Goal: Task Accomplishment & Management: Complete application form

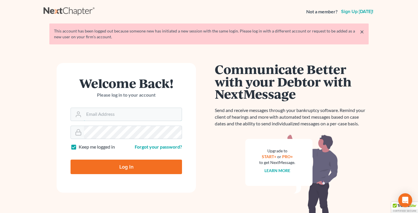
type input "[EMAIL_ADDRESS][DOMAIN_NAME]"
click at [128, 165] on input "Log In" at bounding box center [127, 167] width 112 height 15
type input "Thinking..."
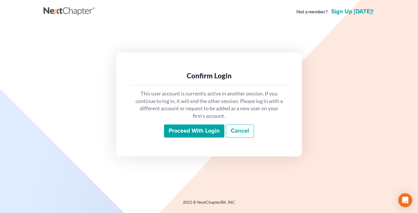
click at [186, 131] on input "Proceed with login" at bounding box center [194, 131] width 60 height 13
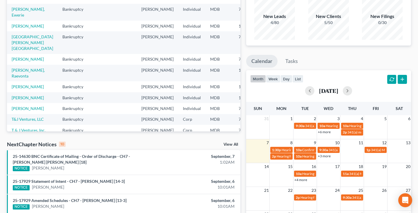
scroll to position [44, 0]
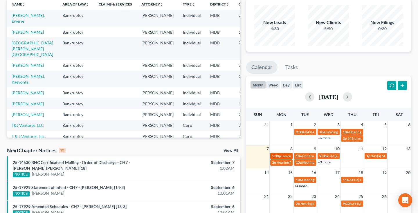
click at [279, 155] on span "1:30p" at bounding box center [276, 156] width 9 height 4
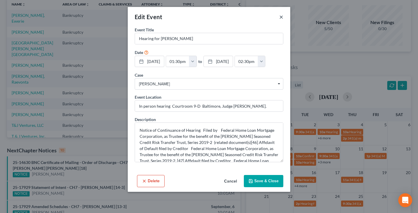
click at [281, 18] on button "×" at bounding box center [281, 16] width 4 height 7
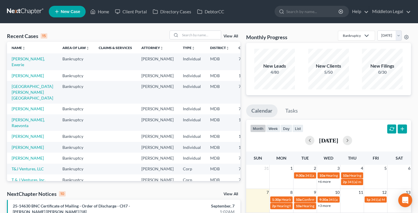
scroll to position [0, 0]
click at [13, 65] on link "[PERSON_NAME], Ewerie" at bounding box center [28, 61] width 33 height 11
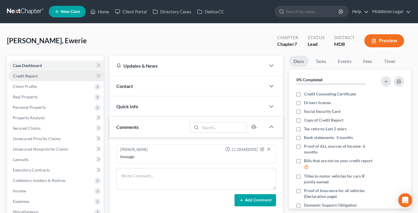
click at [33, 77] on span "Credit Report" at bounding box center [25, 75] width 25 height 5
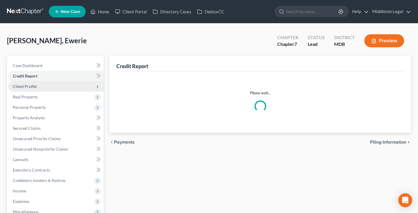
click at [34, 87] on span "Client Profile" at bounding box center [25, 86] width 24 height 5
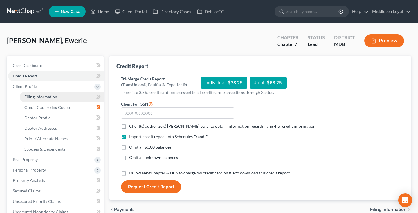
click at [35, 97] on span "Filing Information" at bounding box center [40, 96] width 33 height 5
select select "1"
select select "0"
select select "21"
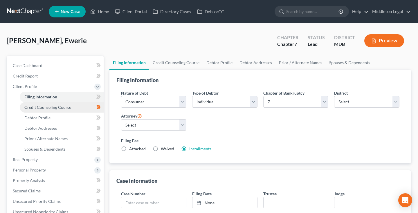
click at [37, 110] on link "Credit Counseling Course" at bounding box center [62, 107] width 84 height 10
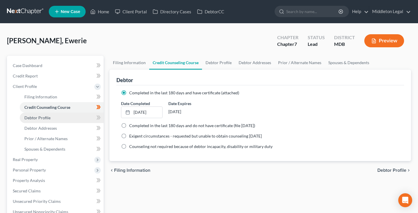
click at [37, 118] on span "Debtor Profile" at bounding box center [37, 117] width 26 height 5
select select "0"
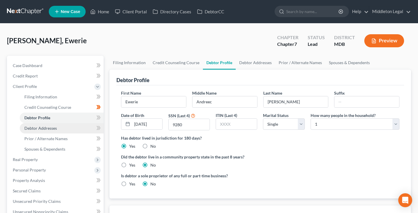
click at [37, 128] on span "Debtor Addresses" at bounding box center [40, 128] width 33 height 5
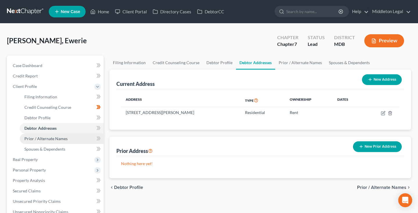
click at [38, 140] on span "Prior / Alternate Names" at bounding box center [45, 138] width 43 height 5
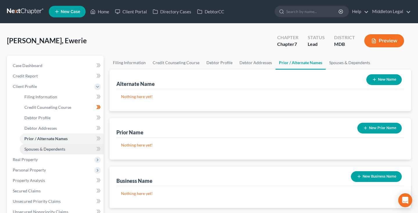
click at [38, 149] on span "Spouses & Dependents" at bounding box center [44, 149] width 41 height 5
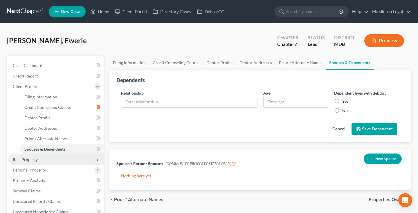
click at [35, 158] on span "Real Property" at bounding box center [25, 159] width 25 height 5
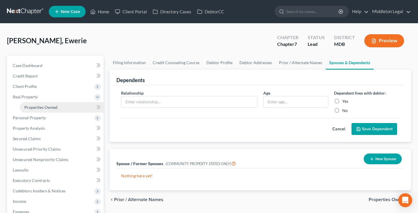
click at [39, 107] on span "Properties Owned" at bounding box center [40, 107] width 33 height 5
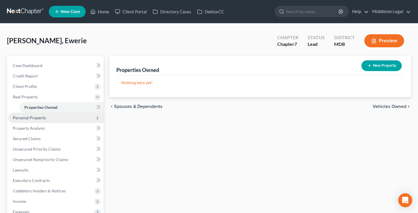
click at [37, 118] on span "Personal Property" at bounding box center [29, 117] width 33 height 5
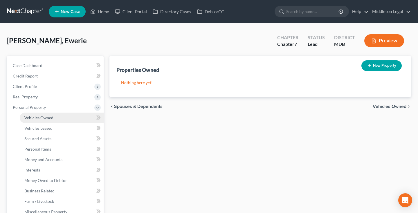
click at [37, 119] on span "Vehicles Owned" at bounding box center [38, 117] width 29 height 5
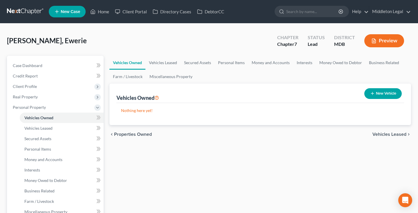
click at [373, 98] on button "New Vehicle" at bounding box center [382, 93] width 37 height 11
select select "0"
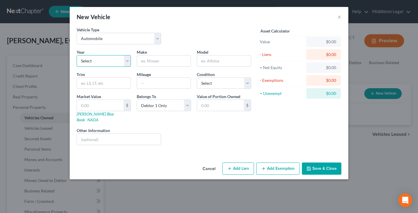
select select "12"
click at [158, 58] on input "text" at bounding box center [164, 60] width 54 height 11
type input "Ford"
type input "Focus"
select select "2"
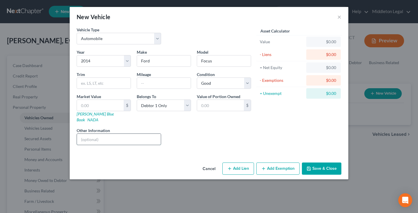
click at [103, 134] on input "text" at bounding box center [119, 139] width 84 height 11
paste input "1FADP3J21EL216532"
type input "VIN 1FADP3J21EL216532"
click at [155, 83] on input "text" at bounding box center [164, 83] width 54 height 11
type input "180000"
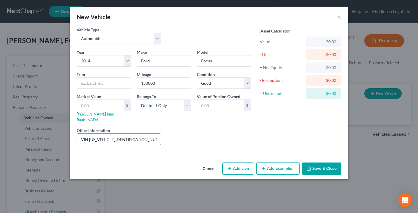
drag, startPoint x: 89, startPoint y: 133, endPoint x: 134, endPoint y: 129, distance: 44.6
click at [134, 134] on input "VIN 1FADP3J21EL216532" at bounding box center [119, 139] width 84 height 11
drag, startPoint x: 90, startPoint y: 133, endPoint x: 131, endPoint y: 135, distance: 41.0
click at [131, 135] on input "VIN 1FADP3J21EL216532" at bounding box center [119, 139] width 84 height 11
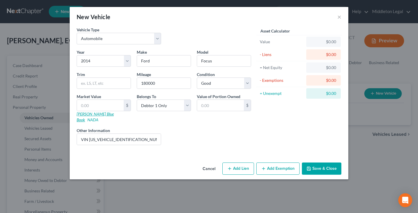
click at [93, 116] on link "Kelly Blue Book" at bounding box center [95, 117] width 37 height 11
click at [321, 164] on button "Save & Close" at bounding box center [321, 169] width 39 height 12
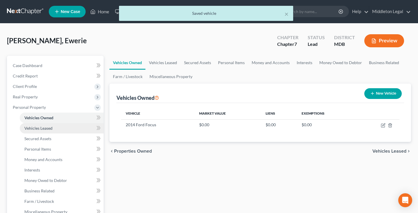
click at [53, 130] on link "Vehicles Leased" at bounding box center [62, 128] width 84 height 10
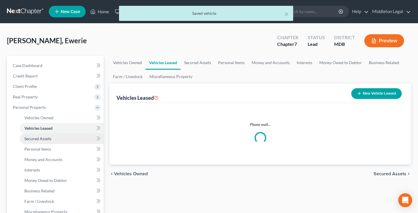
click at [46, 137] on span "Secured Assets" at bounding box center [37, 138] width 27 height 5
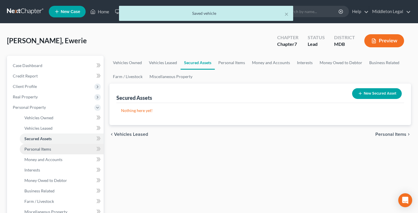
click at [45, 148] on span "Personal Items" at bounding box center [37, 149] width 27 height 5
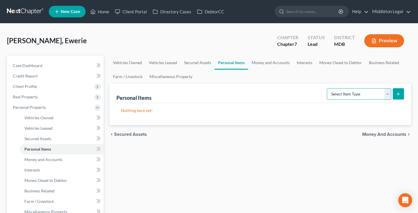
select select "clothing"
click at [398, 96] on icon "submit" at bounding box center [398, 94] width 5 height 5
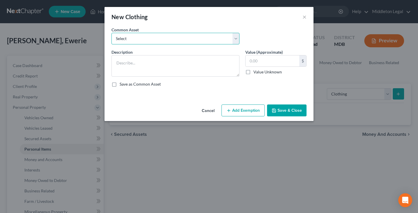
select select "0"
type textarea "shoes, pants, shirts, jeans, blouses, sweaters, jackets, coats"
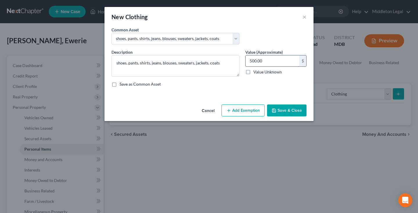
click at [249, 63] on input "500.00" at bounding box center [273, 60] width 54 height 11
type input "200.00"
click at [296, 116] on button "Save & Close" at bounding box center [286, 111] width 39 height 12
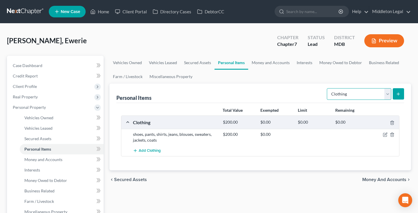
select select "electronics"
click at [397, 93] on icon "submit" at bounding box center [398, 94] width 5 height 5
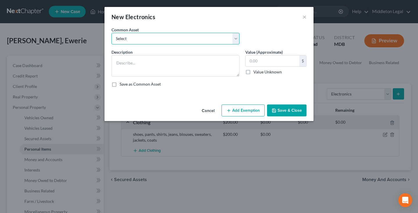
select select "0"
type textarea "Computer, Television, Smart Phone"
type input "500.00"
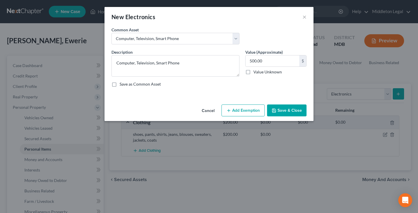
click at [298, 112] on button "Save & Close" at bounding box center [286, 111] width 39 height 12
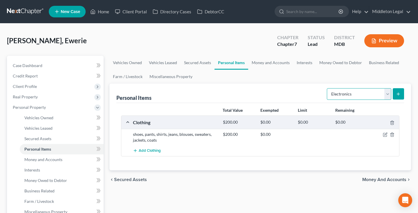
select select "household_goods"
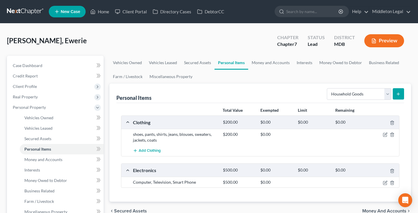
click at [397, 94] on icon "submit" at bounding box center [398, 94] width 5 height 5
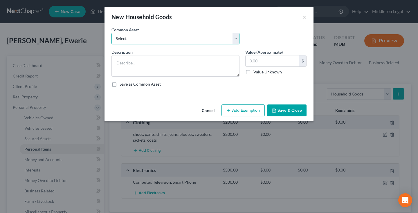
select select "0"
type textarea "Appliances (Microwave, Refrigerator, dishwasher, etc.), Furniture (Bed, Sofa, e…"
type input "1,000.00"
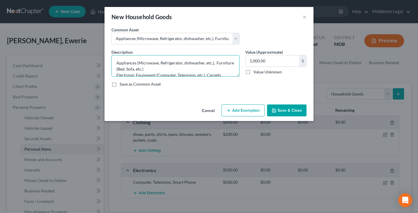
drag, startPoint x: 213, startPoint y: 63, endPoint x: 115, endPoint y: 62, distance: 98.8
click at [115, 62] on textarea "Appliances (Microwave, Refrigerator, dishwasher, etc.), Furniture (Bed, Sofa, e…" at bounding box center [176, 65] width 128 height 21
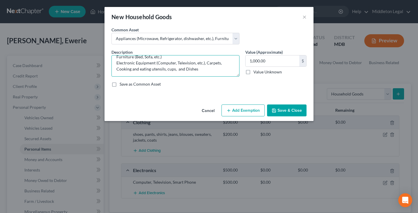
scroll to position [6, 0]
drag, startPoint x: 205, startPoint y: 63, endPoint x: 114, endPoint y: 60, distance: 90.9
click at [114, 60] on textarea "Furniture (Bed, Sofa, etc.) Electronic Equipment (Computer, Television, etc.), …" at bounding box center [176, 65] width 128 height 21
type textarea "Furniture (Bed, Sofa, etc.) Carpets, Cooking and eating utensils, cups, and Dis…"
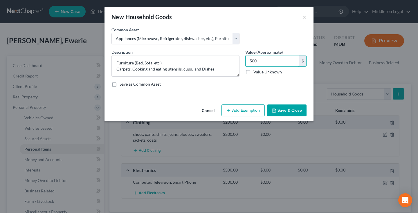
type input "500"
click at [294, 112] on button "Save & Close" at bounding box center [286, 111] width 39 height 12
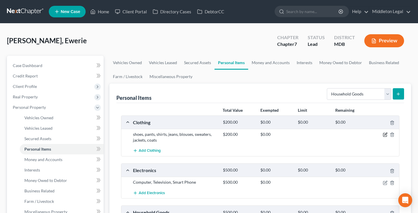
click at [384, 136] on icon "button" at bounding box center [385, 134] width 5 height 5
click at [384, 134] on icon "button" at bounding box center [385, 134] width 5 height 5
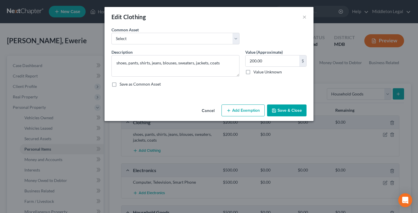
click at [238, 109] on button "Add Exemption" at bounding box center [243, 111] width 43 height 12
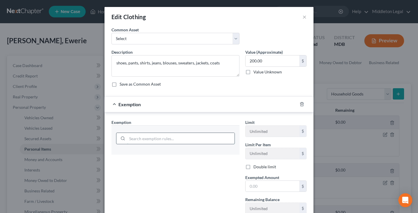
click at [187, 143] on input "search" at bounding box center [180, 138] width 107 height 11
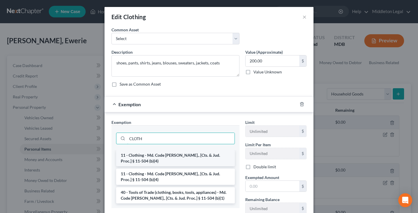
type input "CLOTH"
click at [191, 159] on li "11 - Clothing - Md. Code Ann., [Cts. & Jud. Proc.] § 11-504 (b)(4)" at bounding box center [175, 158] width 119 height 16
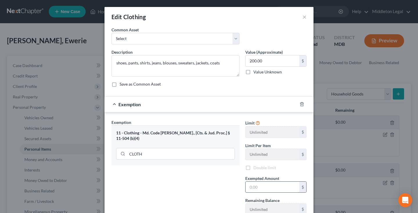
click at [254, 185] on input "text" at bounding box center [273, 187] width 54 height 11
type input "2.00"
type input "2"
type input "20.00"
type input "20"
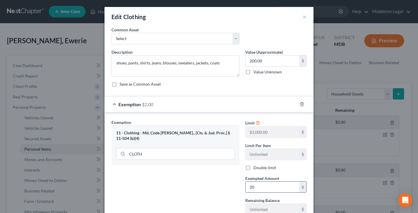
type input "200.00"
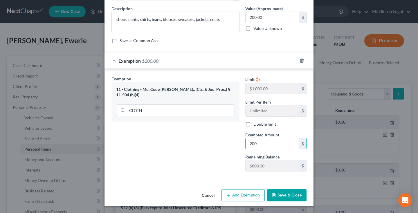
scroll to position [44, 0]
type input "200"
click at [281, 190] on button "Save & Close" at bounding box center [286, 195] width 39 height 12
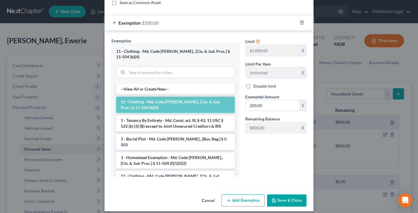
scroll to position [81, 0]
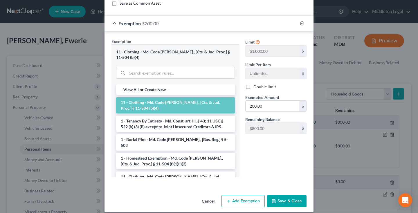
click at [291, 195] on button "Save & Close" at bounding box center [286, 201] width 39 height 12
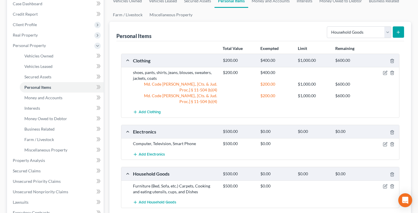
scroll to position [62, 0]
click at [386, 142] on icon "button" at bounding box center [385, 144] width 5 height 5
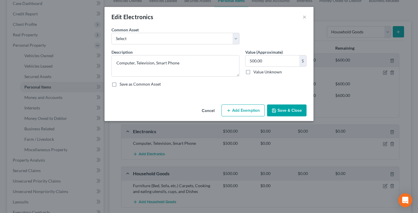
click at [206, 113] on button "Cancel" at bounding box center [208, 111] width 22 height 12
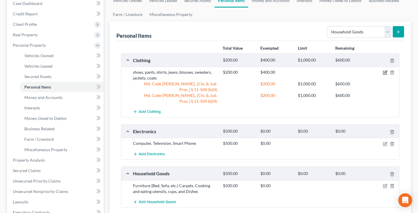
click at [386, 71] on icon "button" at bounding box center [385, 72] width 5 height 5
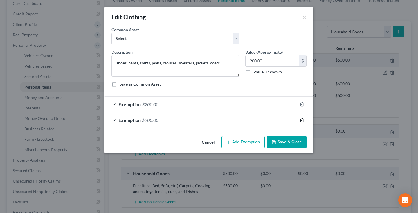
click at [303, 118] on icon "button" at bounding box center [302, 120] width 5 height 5
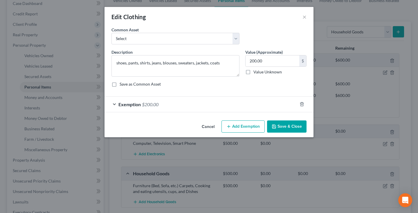
click at [292, 128] on button "Save & Close" at bounding box center [286, 127] width 39 height 12
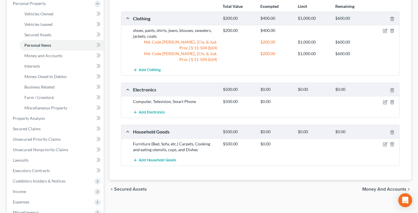
scroll to position [106, 0]
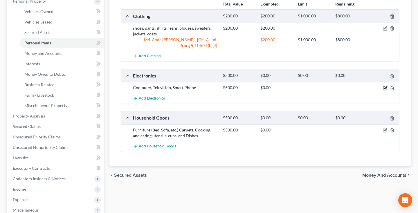
click at [386, 101] on div "Add Electronics" at bounding box center [265, 98] width 270 height 11
click at [385, 89] on icon "button" at bounding box center [385, 88] width 5 height 5
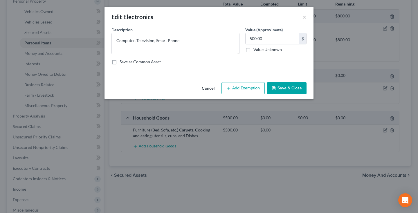
click at [240, 92] on button "Add Exemption" at bounding box center [243, 88] width 43 height 12
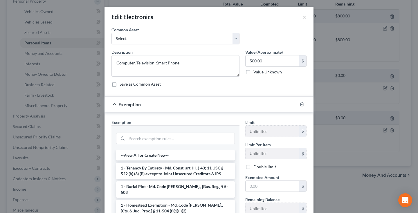
click at [216, 120] on div "Exemption * --View All or Create New-- 1 - Tenancy By Entirety - Md. Const. art…" at bounding box center [176, 181] width 128 height 124
click at [197, 140] on input "search" at bounding box center [180, 138] width 107 height 11
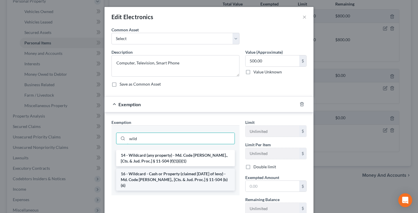
type input "wild"
click at [180, 177] on li "16 - Wildcard - Cash or Property (claimed within Thirty Days of levy) - Md. Cod…" at bounding box center [175, 180] width 119 height 22
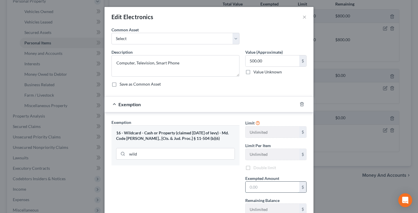
click at [252, 188] on input "text" at bounding box center [273, 187] width 54 height 11
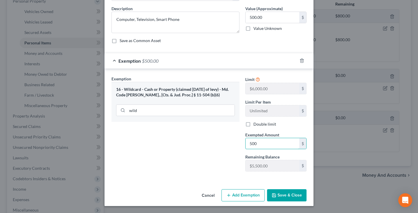
scroll to position [44, 0]
type input "500"
click at [286, 191] on button "Save & Close" at bounding box center [286, 195] width 39 height 12
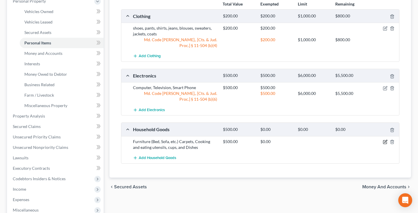
click at [385, 144] on icon "button" at bounding box center [385, 142] width 5 height 5
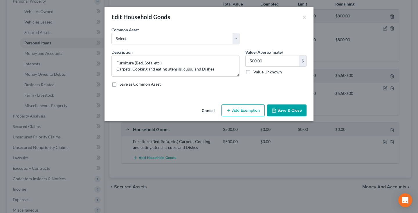
click at [244, 114] on button "Add Exemption" at bounding box center [243, 111] width 43 height 12
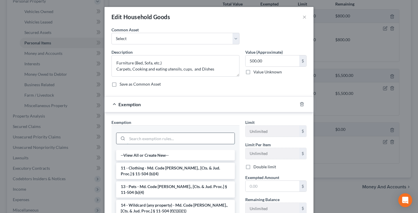
click at [200, 135] on input "search" at bounding box center [180, 138] width 107 height 11
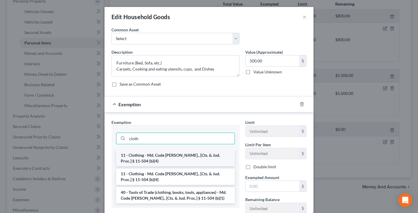
type input "cloth"
click at [190, 157] on li "11 - Clothing - Md. Code Ann., [Cts. & Jud. Proc.] § 11-504 (b)(4)" at bounding box center [175, 158] width 119 height 16
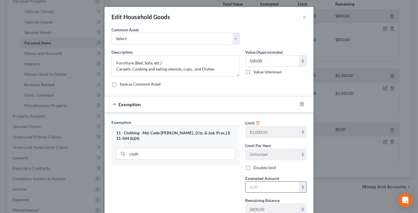
click at [259, 182] on input "text" at bounding box center [273, 187] width 54 height 11
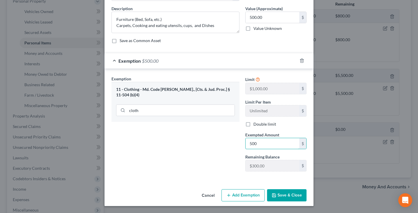
type input "500"
click at [288, 195] on button "Save & Close" at bounding box center [286, 195] width 39 height 12
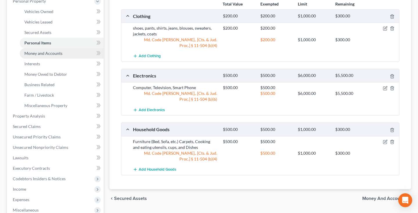
click at [53, 54] on span "Money and Accounts" at bounding box center [43, 53] width 38 height 5
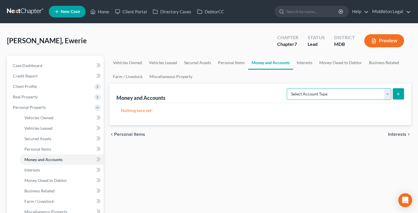
select select "checking"
click at [400, 96] on button "submit" at bounding box center [398, 93] width 11 height 11
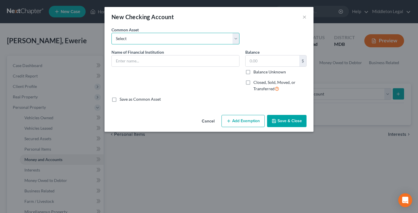
select select "4"
type input "Capital One"
type input "0.00"
checkbox input "true"
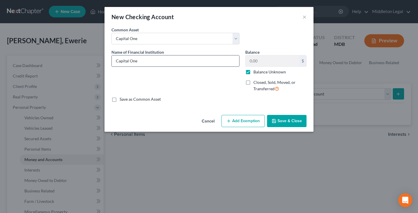
click at [143, 59] on input "Capital One" at bounding box center [175, 60] width 127 height 11
type input "Capital One 2083"
click at [254, 71] on label "Balance Unknown" at bounding box center [270, 72] width 33 height 6
click at [256, 71] on input "Balance Unknown" at bounding box center [258, 71] width 4 height 4
checkbox input "false"
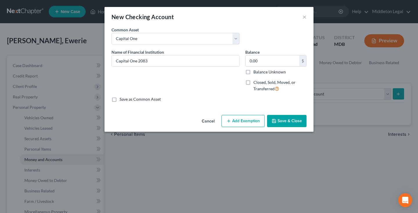
click at [285, 121] on button "Save & Close" at bounding box center [286, 121] width 39 height 12
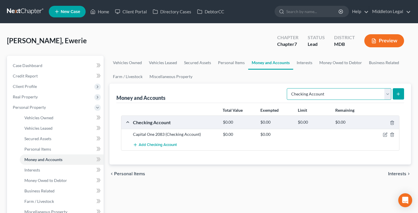
select select "savings"
click at [397, 96] on icon "submit" at bounding box center [398, 94] width 5 height 5
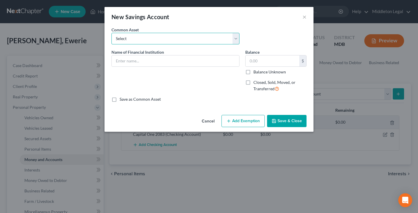
select select "5"
type input "Capital One"
type input "0.03"
click at [162, 63] on input "Capital One" at bounding box center [175, 60] width 127 height 11
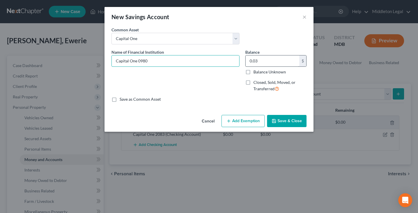
type input "Capital One 0980"
click at [272, 61] on input "0.03" at bounding box center [273, 60] width 54 height 11
click at [287, 121] on button "Save & Close" at bounding box center [286, 121] width 39 height 12
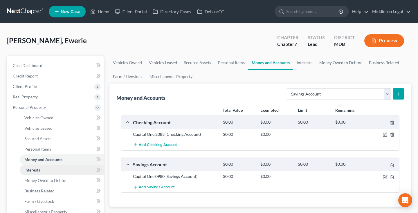
click at [44, 171] on link "Interests" at bounding box center [62, 170] width 84 height 10
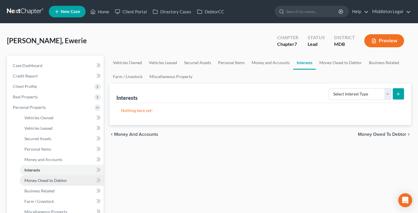
click at [48, 182] on span "Money Owed to Debtor" at bounding box center [45, 180] width 43 height 5
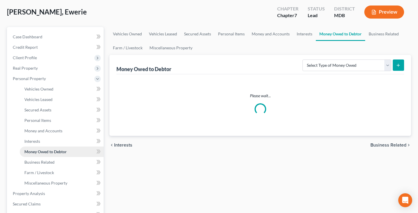
scroll to position [29, 0]
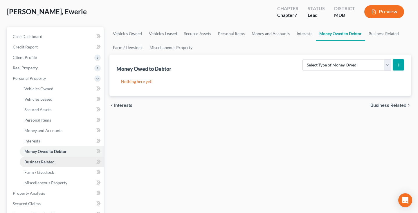
click at [47, 163] on span "Business Related" at bounding box center [39, 161] width 30 height 5
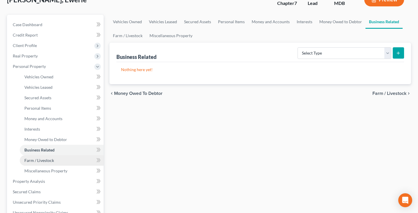
click at [44, 163] on span "Farm / Livestock" at bounding box center [39, 160] width 30 height 5
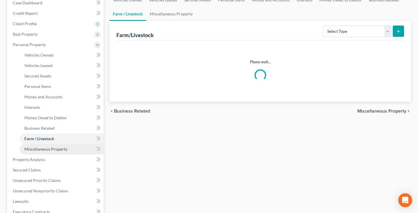
click at [47, 149] on span "Miscellaneous Property" at bounding box center [45, 149] width 43 height 5
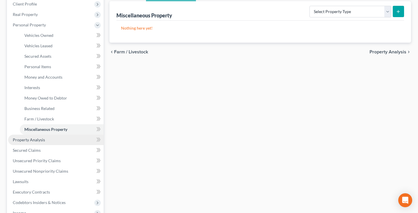
click at [43, 141] on span "Property Analysis" at bounding box center [29, 139] width 32 height 5
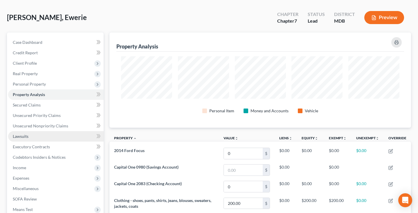
scroll to position [19, 0]
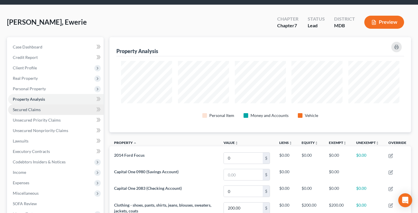
click at [44, 110] on link "Secured Claims" at bounding box center [56, 110] width 96 height 10
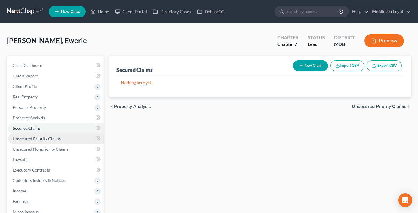
click at [39, 139] on span "Unsecured Priority Claims" at bounding box center [37, 138] width 48 height 5
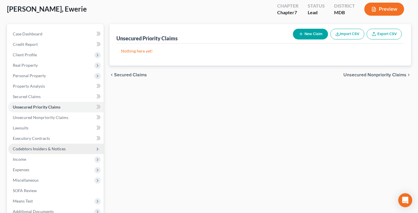
scroll to position [36, 0]
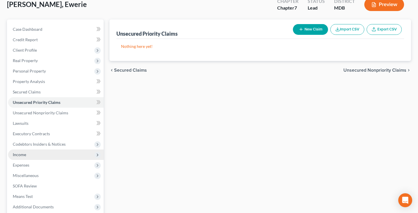
click at [24, 157] on span "Income" at bounding box center [19, 154] width 13 height 5
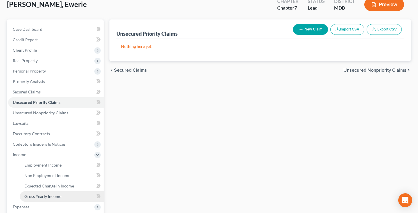
click at [37, 195] on span "Gross Yearly Income" at bounding box center [42, 196] width 37 height 5
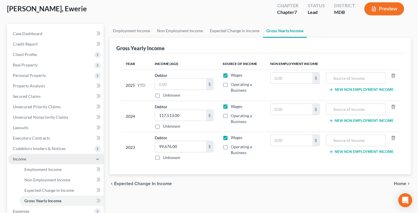
scroll to position [33, 0]
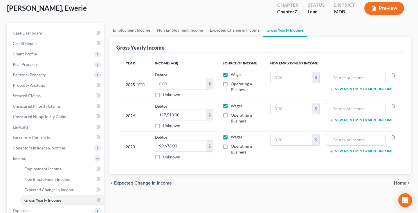
click at [162, 85] on input "text" at bounding box center [180, 83] width 51 height 11
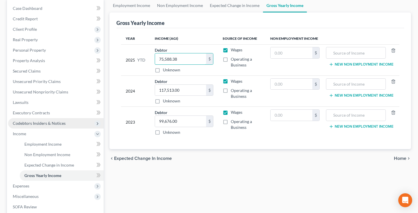
scroll to position [58, 0]
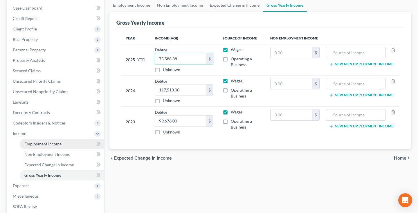
type input "75,588.38"
click at [43, 144] on span "Employment Income" at bounding box center [42, 143] width 37 height 5
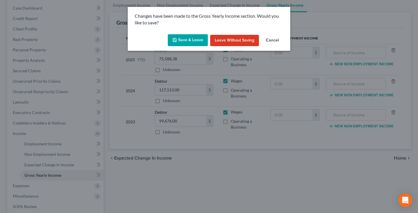
click at [181, 42] on button "Save & Leave" at bounding box center [188, 40] width 40 height 12
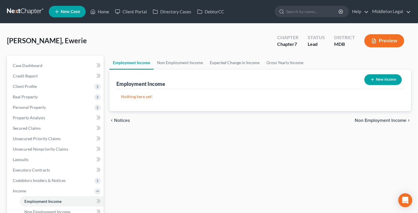
click at [378, 83] on button "New Income" at bounding box center [382, 79] width 37 height 11
select select "0"
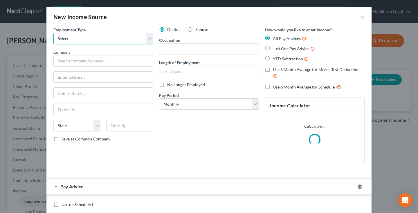
select select "0"
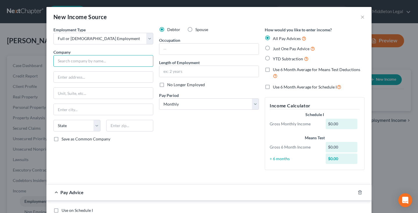
click at [93, 62] on input "text" at bounding box center [103, 61] width 100 height 12
click at [80, 60] on input "National Raiload" at bounding box center [103, 61] width 100 height 12
click at [58, 60] on input "National Railroad Passenger Corp." at bounding box center [103, 61] width 100 height 12
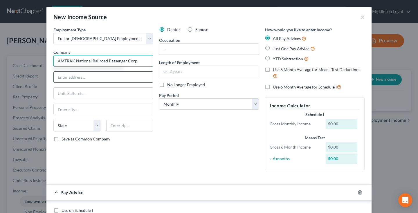
type input "AMTRAK National Railroad Passenger Corp."
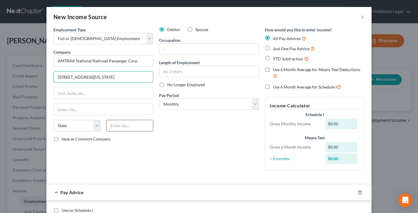
type input "1 Massachusetts Ave NW"
type input "20001"
type input "Washington"
select select "8"
click at [273, 47] on label "Just One Pay Advice" at bounding box center [294, 48] width 42 height 7
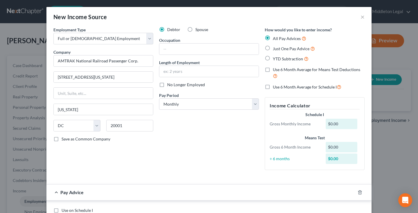
click at [275, 47] on input "Just One Pay Advice" at bounding box center [277, 47] width 4 height 4
radio input "true"
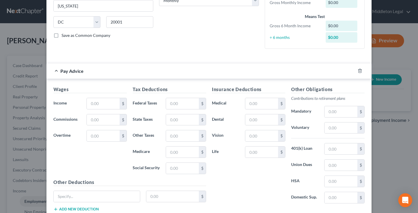
scroll to position [104, 0]
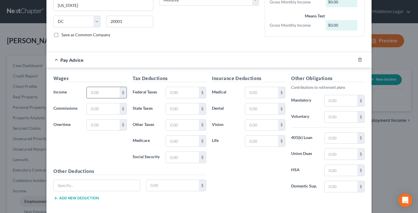
click at [109, 95] on input "text" at bounding box center [103, 92] width 33 height 11
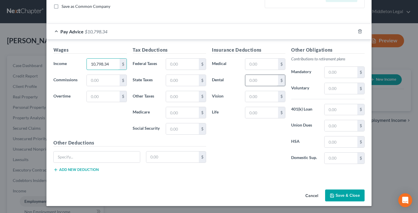
scroll to position [133, 0]
type input "10,798.34"
click at [340, 192] on button "Save & Close" at bounding box center [344, 196] width 39 height 12
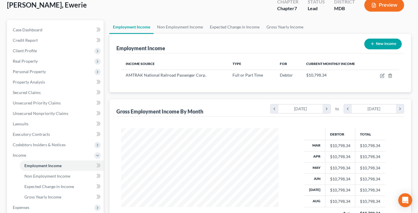
scroll to position [58, 0]
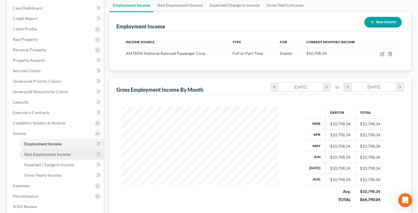
click at [50, 154] on span "Non Employment Income" at bounding box center [47, 154] width 46 height 5
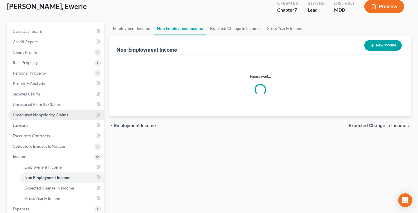
scroll to position [42, 0]
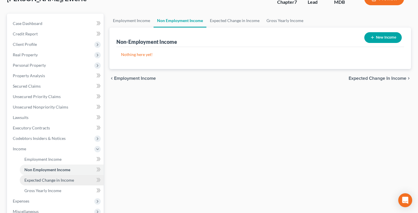
click at [42, 180] on span "Expected Change in Income" at bounding box center [49, 180] width 50 height 5
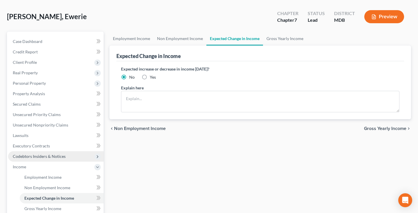
scroll to position [31, 0]
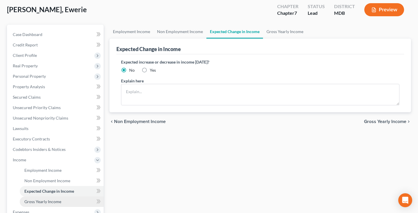
click at [37, 199] on link "Gross Yearly Income" at bounding box center [62, 202] width 84 height 10
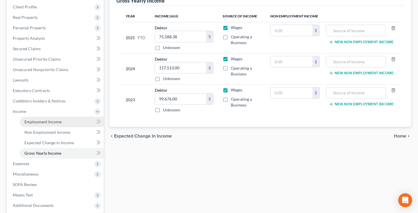
scroll to position [104, 0]
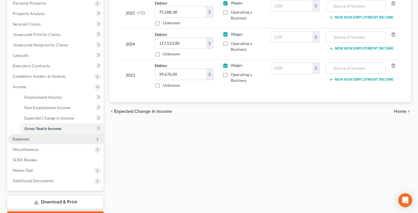
click at [27, 139] on span "Expenses" at bounding box center [21, 138] width 17 height 5
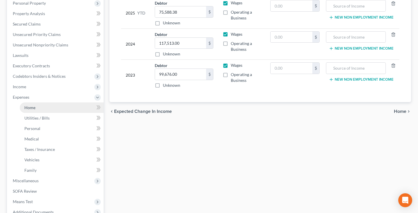
click at [45, 108] on link "Home" at bounding box center [62, 108] width 84 height 10
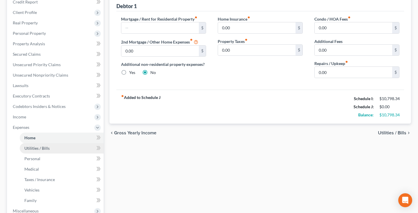
click at [48, 150] on span "Utilities / Bills" at bounding box center [36, 148] width 25 height 5
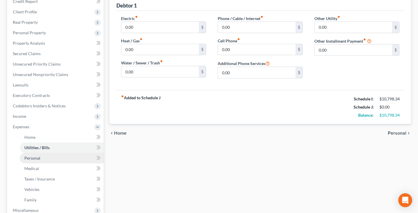
click at [37, 159] on span "Personal" at bounding box center [32, 158] width 16 height 5
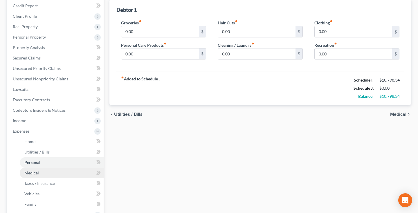
click at [30, 170] on span "Medical" at bounding box center [31, 172] width 15 height 5
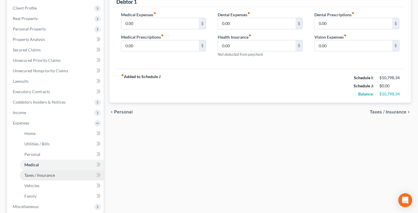
click at [28, 177] on span "Taxes / Insurance" at bounding box center [39, 175] width 30 height 5
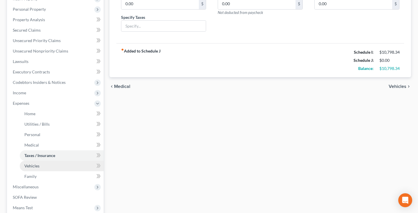
click at [32, 166] on span "Vehicles" at bounding box center [31, 166] width 15 height 5
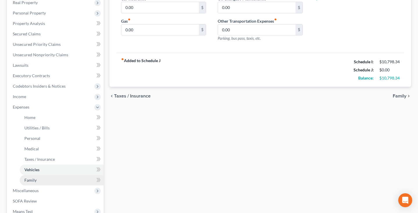
click at [29, 178] on span "Family" at bounding box center [30, 180] width 12 height 5
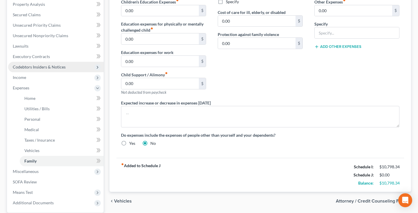
scroll to position [124, 0]
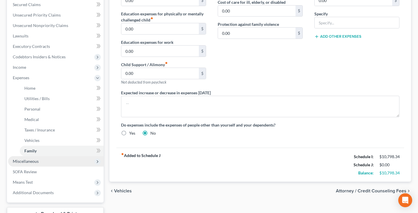
click at [29, 163] on span "Miscellaneous" at bounding box center [26, 161] width 26 height 5
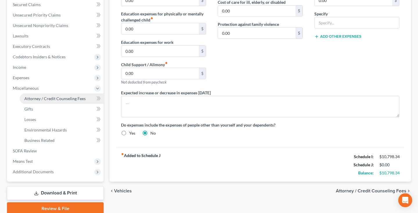
click at [59, 100] on span "Attorney / Credit Counseling Fees" at bounding box center [54, 98] width 61 height 5
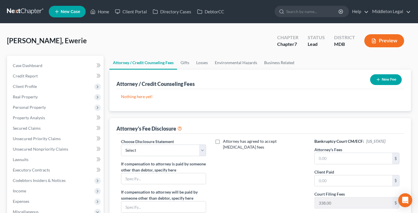
click at [377, 80] on icon "button" at bounding box center [378, 79] width 5 height 5
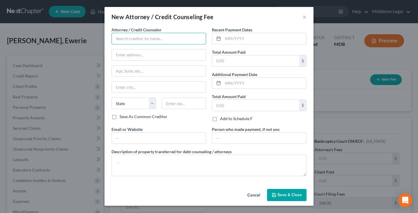
click at [189, 43] on input "text" at bounding box center [159, 39] width 95 height 12
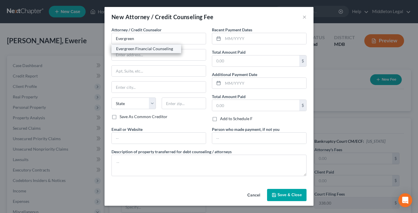
click at [166, 51] on div "Evergreen Financial Counseling" at bounding box center [146, 49] width 60 height 6
type input "Evergreen Financial Counseling"
type input "7137 E. Rancho Vista Drive, Suite B21"
type input "Scottsdale"
select select "3"
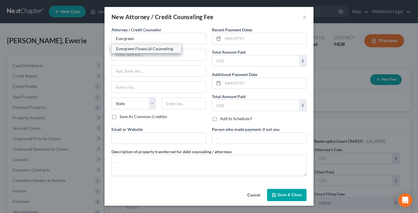
type input "85251"
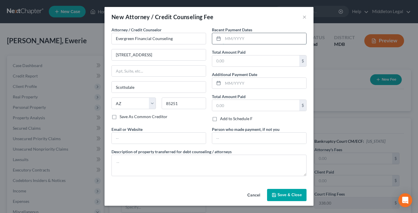
click at [228, 39] on input "text" at bounding box center [264, 38] width 83 height 11
type input "08/2025"
click at [224, 61] on input "text" at bounding box center [255, 60] width 87 height 11
type input "19.95"
click at [299, 192] on button "Save & Close" at bounding box center [286, 195] width 39 height 12
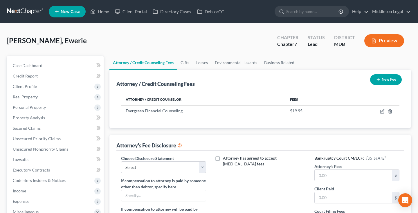
click at [394, 82] on button "New Fee" at bounding box center [386, 79] width 32 height 11
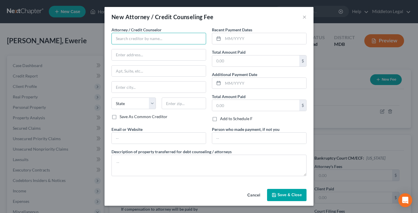
click at [201, 39] on input "text" at bounding box center [159, 39] width 95 height 12
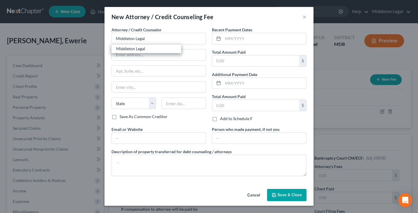
click at [272, 1] on div "New Attorney / Credit Counseling Fee × Attorney / Credit Counselor * Middleton …" at bounding box center [209, 106] width 418 height 213
click at [179, 39] on input "Middleton Legal" at bounding box center [159, 39] width 95 height 12
type input "Middleton Legal"
click at [134, 49] on div "Middleton Legal" at bounding box center [146, 49] width 60 height 6
type input "P.O. Box 10490"
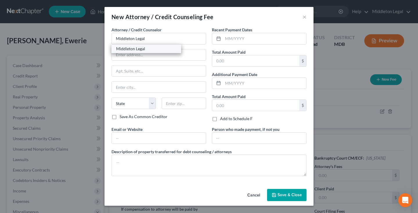
type input "Silver Spring"
select select "21"
type input "20914"
click at [247, 38] on input "text" at bounding box center [264, 38] width 83 height 11
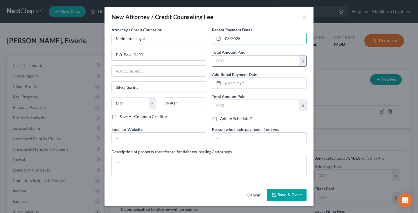
type input "08/2025"
click at [241, 60] on input "text" at bounding box center [255, 60] width 87 height 11
type input "300"
click at [279, 195] on span "Save & Close" at bounding box center [290, 195] width 24 height 5
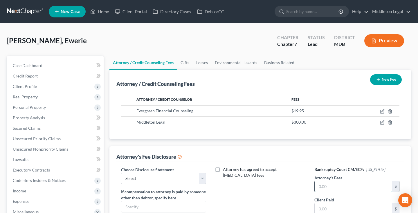
click at [320, 188] on input "text" at bounding box center [354, 186] width 78 height 11
type input "2,212"
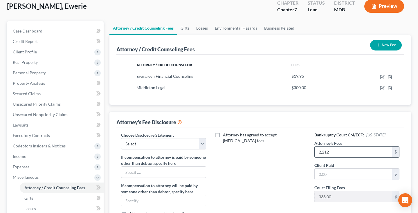
scroll to position [40, 0]
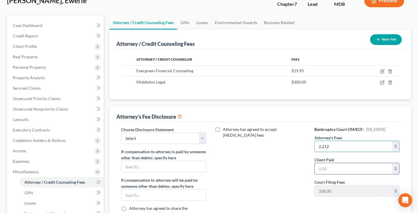
click at [331, 164] on input "text" at bounding box center [354, 168] width 78 height 11
type input "300"
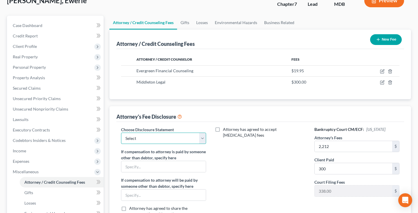
select select "0"
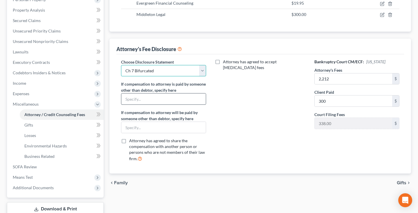
scroll to position [112, 0]
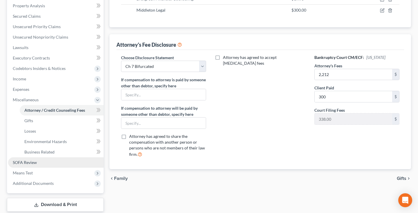
click at [33, 164] on span "SOFA Review" at bounding box center [25, 162] width 24 height 5
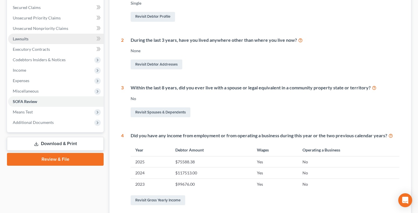
scroll to position [124, 0]
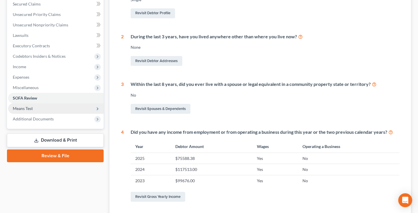
click at [34, 111] on span "Means Test" at bounding box center [56, 108] width 96 height 10
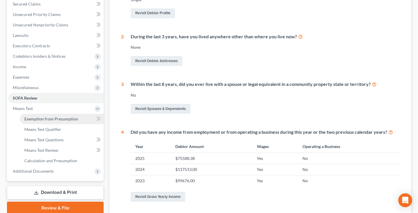
click at [39, 116] on span "Exemption from Presumption" at bounding box center [51, 118] width 54 height 5
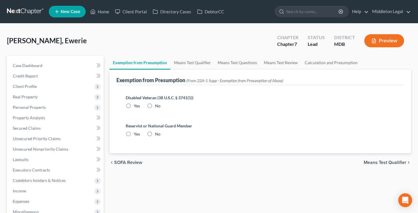
click at [155, 106] on label "No" at bounding box center [158, 106] width 6 height 6
click at [157, 106] on input "No" at bounding box center [159, 105] width 4 height 4
radio input "true"
click at [155, 133] on label "No" at bounding box center [158, 134] width 6 height 6
click at [157, 133] on input "No" at bounding box center [159, 133] width 4 height 4
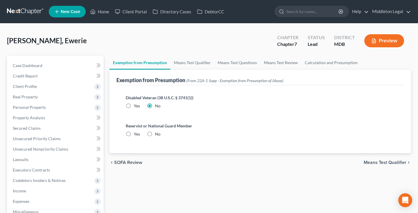
radio input "true"
click at [195, 65] on link "Means Test Qualifier" at bounding box center [192, 63] width 44 height 14
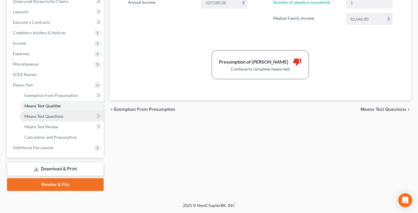
scroll to position [148, 0]
click at [57, 118] on span "Means Test Questions" at bounding box center [43, 116] width 39 height 5
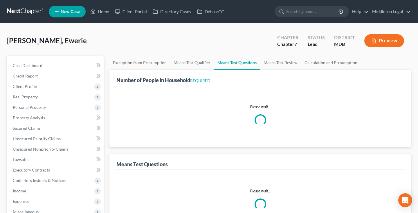
select select "1"
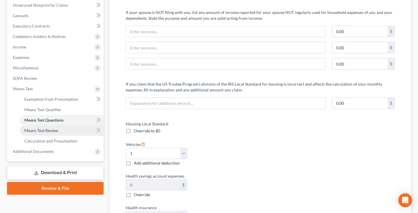
click at [46, 135] on link "Means Test Review" at bounding box center [62, 130] width 84 height 10
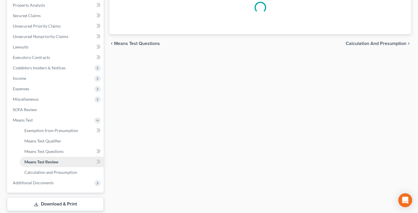
scroll to position [130, 0]
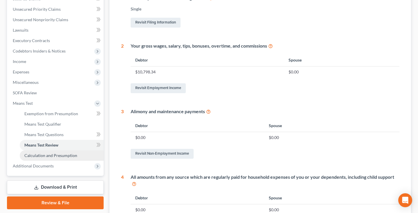
click at [52, 156] on span "Calculation and Presumption" at bounding box center [50, 155] width 53 height 5
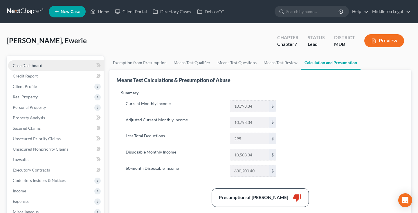
click at [33, 68] on span "Case Dashboard" at bounding box center [28, 65] width 30 height 5
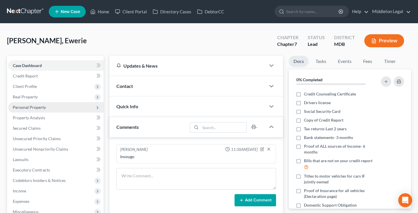
click at [35, 108] on span "Personal Property" at bounding box center [29, 107] width 33 height 5
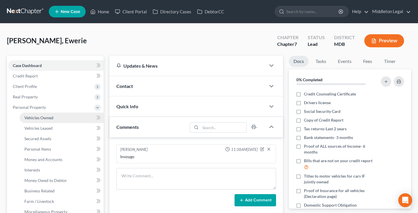
click at [36, 118] on span "Vehicles Owned" at bounding box center [38, 117] width 29 height 5
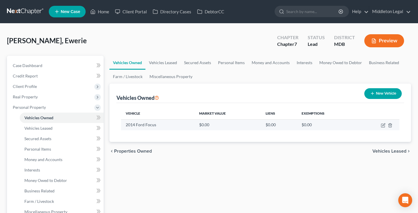
click at [382, 128] on td at bounding box center [378, 124] width 43 height 11
click at [382, 125] on icon "button" at bounding box center [383, 125] width 5 height 5
select select "0"
select select "12"
select select "2"
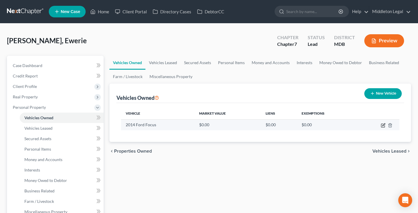
select select "0"
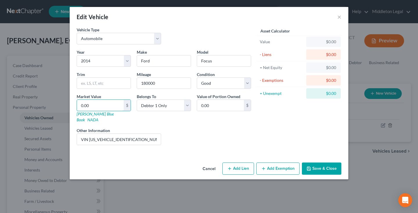
drag, startPoint x: 96, startPoint y: 105, endPoint x: 6, endPoint y: 101, distance: 89.8
click at [7, 103] on div "Edit Vehicle × Vehicle Type Select Automobile Truck Trailer Watercraft Aircraft…" at bounding box center [209, 106] width 418 height 213
type input "2"
type input "2.00"
type input "21"
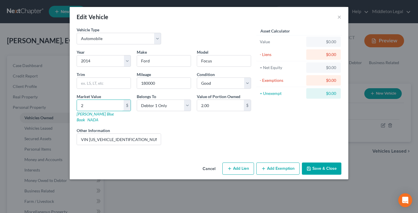
type input "21.00"
type input "214"
type input "214.00"
type input "2141"
type input "2,141.00"
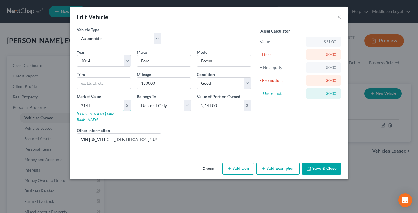
type input "2,141"
click at [322, 163] on button "Save & Close" at bounding box center [321, 169] width 39 height 12
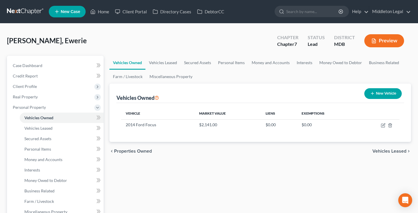
click at [32, 11] on link at bounding box center [25, 11] width 37 height 10
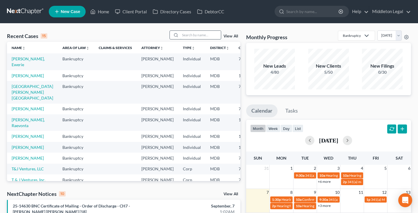
click at [187, 36] on input "search" at bounding box center [200, 35] width 41 height 8
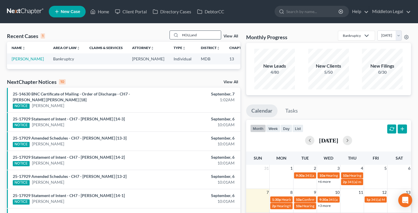
type input "HOLLand"
click at [16, 60] on link "Holland, Lynne" at bounding box center [28, 58] width 32 height 5
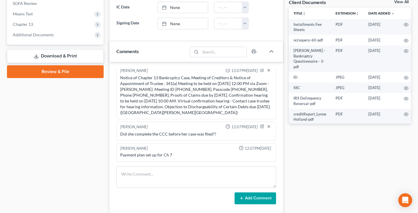
scroll to position [224, 0]
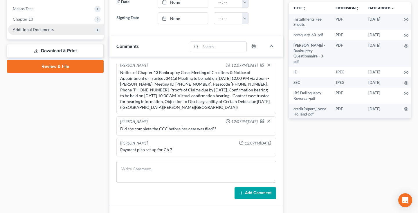
click at [46, 28] on span "Additional Documents" at bounding box center [33, 29] width 41 height 5
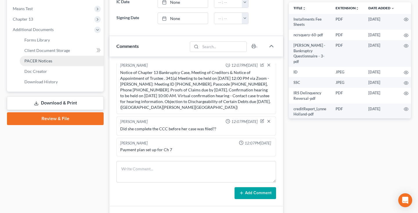
click at [36, 60] on span "PACER Notices" at bounding box center [38, 60] width 28 height 5
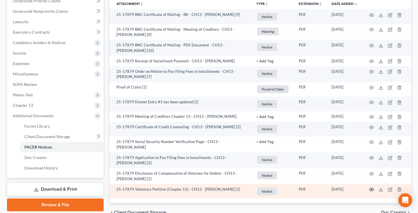
scroll to position [159, 0]
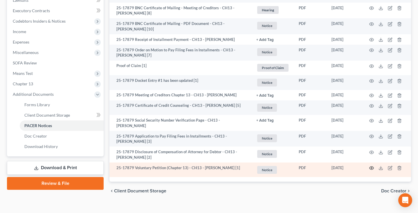
click at [369, 169] on icon "button" at bounding box center [371, 168] width 5 height 5
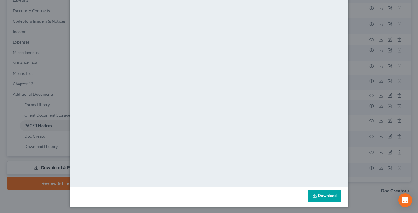
scroll to position [0, 0]
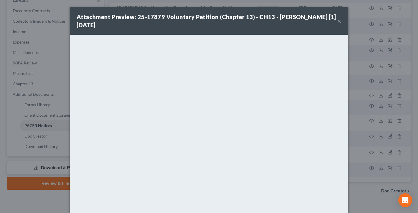
click at [341, 21] on button "×" at bounding box center [339, 20] width 4 height 7
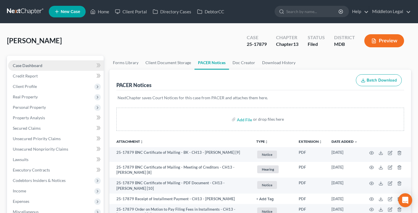
click at [42, 65] on span "Case Dashboard" at bounding box center [28, 65] width 30 height 5
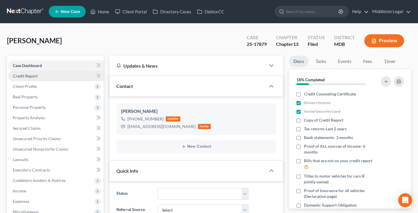
click at [35, 79] on link "Credit Report" at bounding box center [56, 76] width 96 height 10
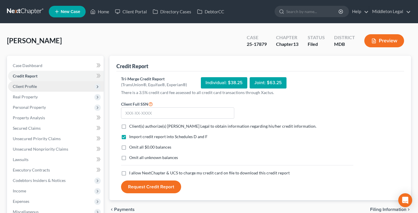
click at [32, 88] on span "Client Profile" at bounding box center [25, 86] width 24 height 5
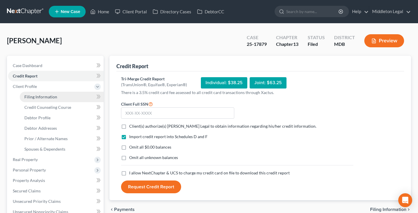
click at [34, 95] on span "Filing Information" at bounding box center [40, 96] width 33 height 5
select select "1"
select select "0"
select select "3"
select select "21"
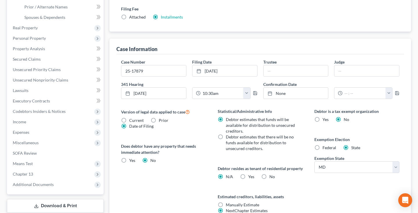
scroll to position [174, 0]
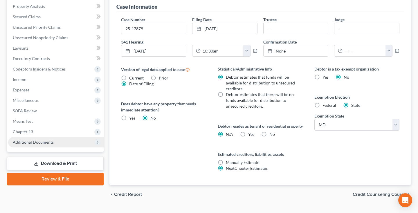
click at [32, 146] on span "Additional Documents" at bounding box center [56, 142] width 96 height 10
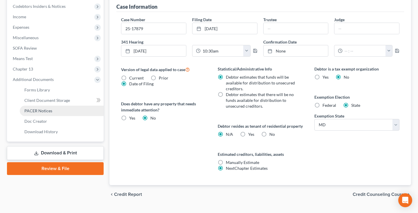
click at [48, 111] on span "PACER Notices" at bounding box center [38, 110] width 28 height 5
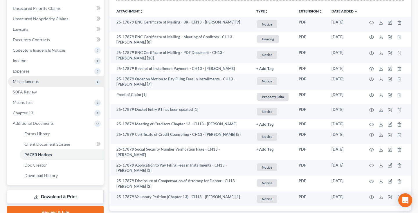
scroll to position [27, 0]
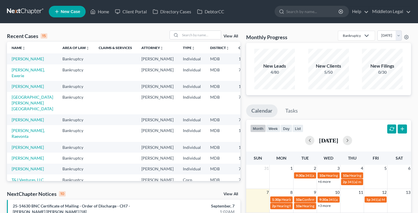
click at [235, 37] on link "View All" at bounding box center [231, 36] width 15 height 4
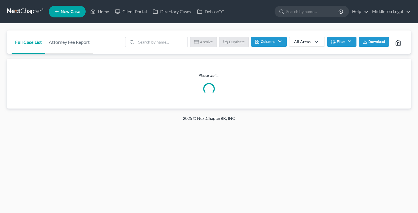
click at [338, 44] on button "Filter" at bounding box center [341, 42] width 29 height 10
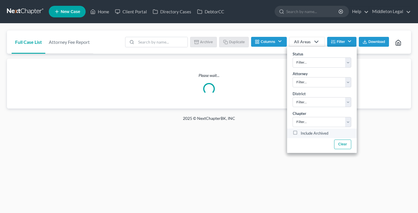
click at [301, 131] on label "Include Archived" at bounding box center [315, 133] width 28 height 7
click at [303, 131] on input "Include Archived" at bounding box center [305, 132] width 4 height 4
checkbox input "true"
click at [180, 45] on input "search" at bounding box center [161, 42] width 51 height 10
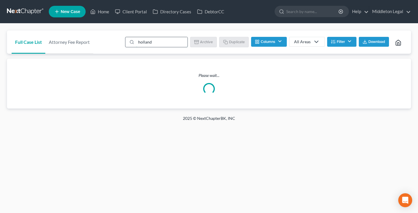
type input "holland"
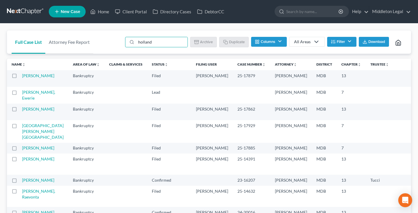
click at [30, 11] on link at bounding box center [25, 11] width 37 height 10
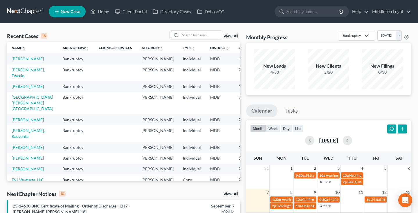
click at [21, 61] on link "[PERSON_NAME]" at bounding box center [28, 58] width 32 height 5
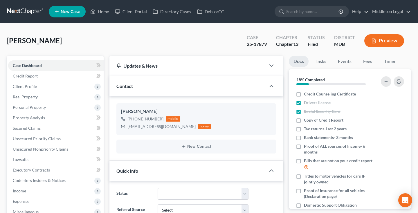
scroll to position [48, 0]
click at [344, 61] on link "Events" at bounding box center [344, 61] width 23 height 11
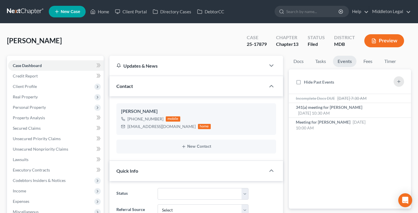
scroll to position [0, 0]
click at [26, 13] on link at bounding box center [25, 11] width 37 height 10
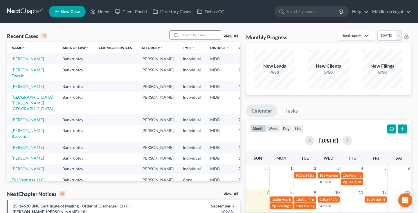
click at [199, 34] on input "search" at bounding box center [200, 35] width 41 height 8
type input "davidson"
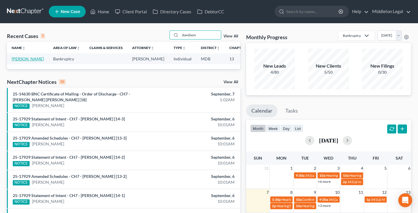
click at [17, 61] on link "[PERSON_NAME]" at bounding box center [28, 58] width 32 height 5
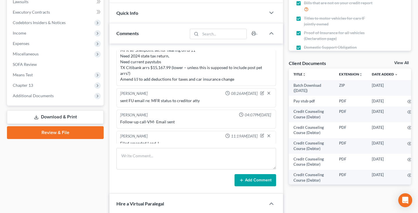
scroll to position [158, 0]
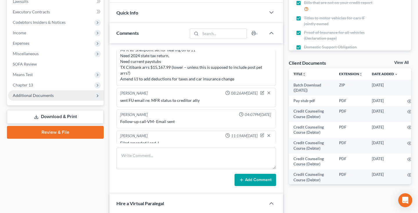
click at [35, 96] on span "Additional Documents" at bounding box center [33, 95] width 41 height 5
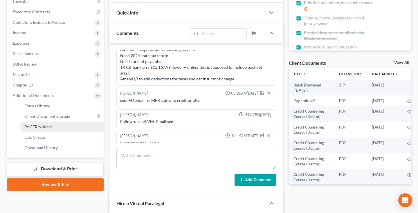
click at [35, 125] on span "PACER Notices" at bounding box center [38, 126] width 28 height 5
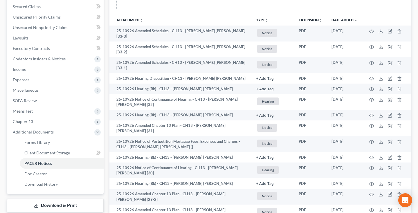
scroll to position [5, 0]
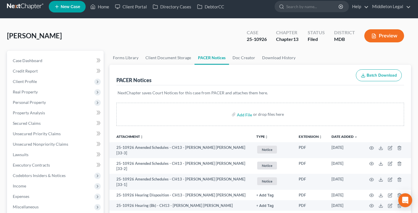
click at [28, 8] on link at bounding box center [25, 6] width 37 height 10
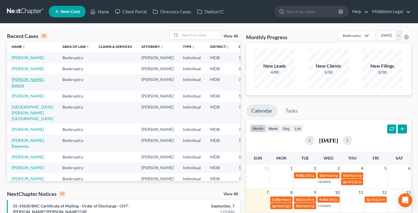
scroll to position [1, 0]
click at [17, 71] on link "[PERSON_NAME]" at bounding box center [28, 68] width 32 height 5
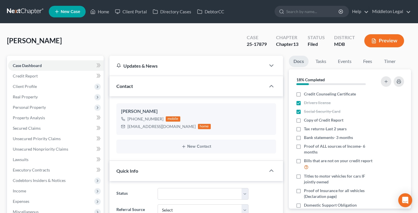
scroll to position [48, 0]
click at [349, 60] on link "Events" at bounding box center [344, 61] width 23 height 11
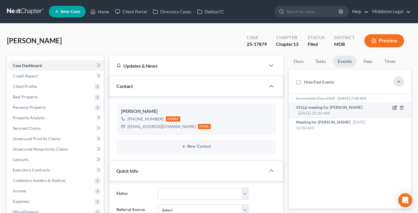
click at [396, 108] on icon "button" at bounding box center [395, 107] width 3 height 3
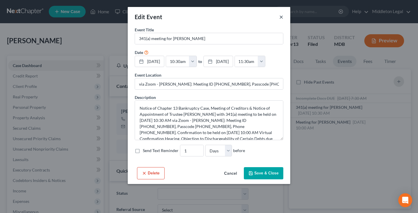
click at [281, 16] on button "×" at bounding box center [281, 16] width 4 height 7
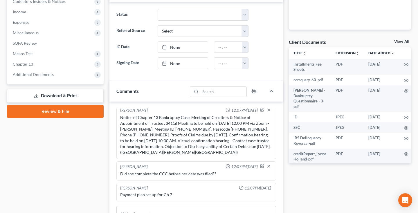
scroll to position [186, 0]
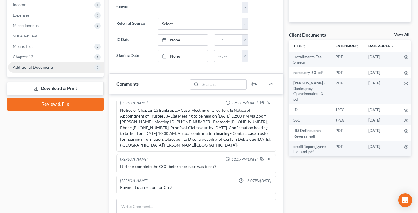
click at [53, 66] on span "Additional Documents" at bounding box center [56, 67] width 96 height 10
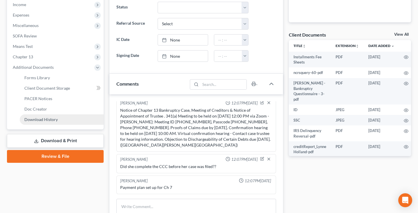
click at [49, 120] on span "Download History" at bounding box center [40, 119] width 33 height 5
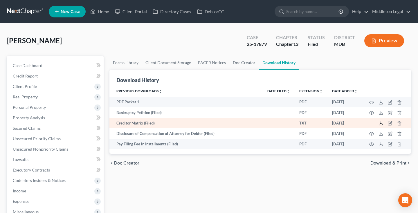
click at [383, 123] on icon at bounding box center [381, 123] width 5 height 5
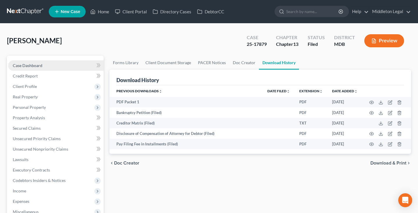
click at [28, 64] on span "Case Dashboard" at bounding box center [28, 65] width 30 height 5
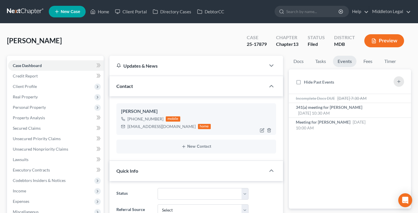
scroll to position [48, 0]
drag, startPoint x: 128, startPoint y: 127, endPoint x: 163, endPoint y: 125, distance: 34.9
click at [163, 125] on div "[EMAIL_ADDRESS][DOMAIN_NAME]" at bounding box center [161, 127] width 68 height 6
drag, startPoint x: 173, startPoint y: 126, endPoint x: 127, endPoint y: 127, distance: 46.8
click at [127, 127] on div "[EMAIL_ADDRESS][DOMAIN_NAME] home" at bounding box center [166, 127] width 90 height 8
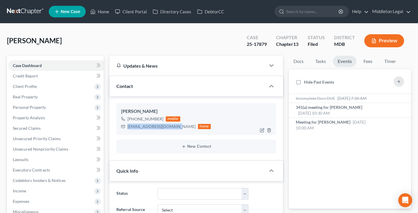
copy div "[EMAIL_ADDRESS][DOMAIN_NAME]"
